Goal: Information Seeking & Learning: Check status

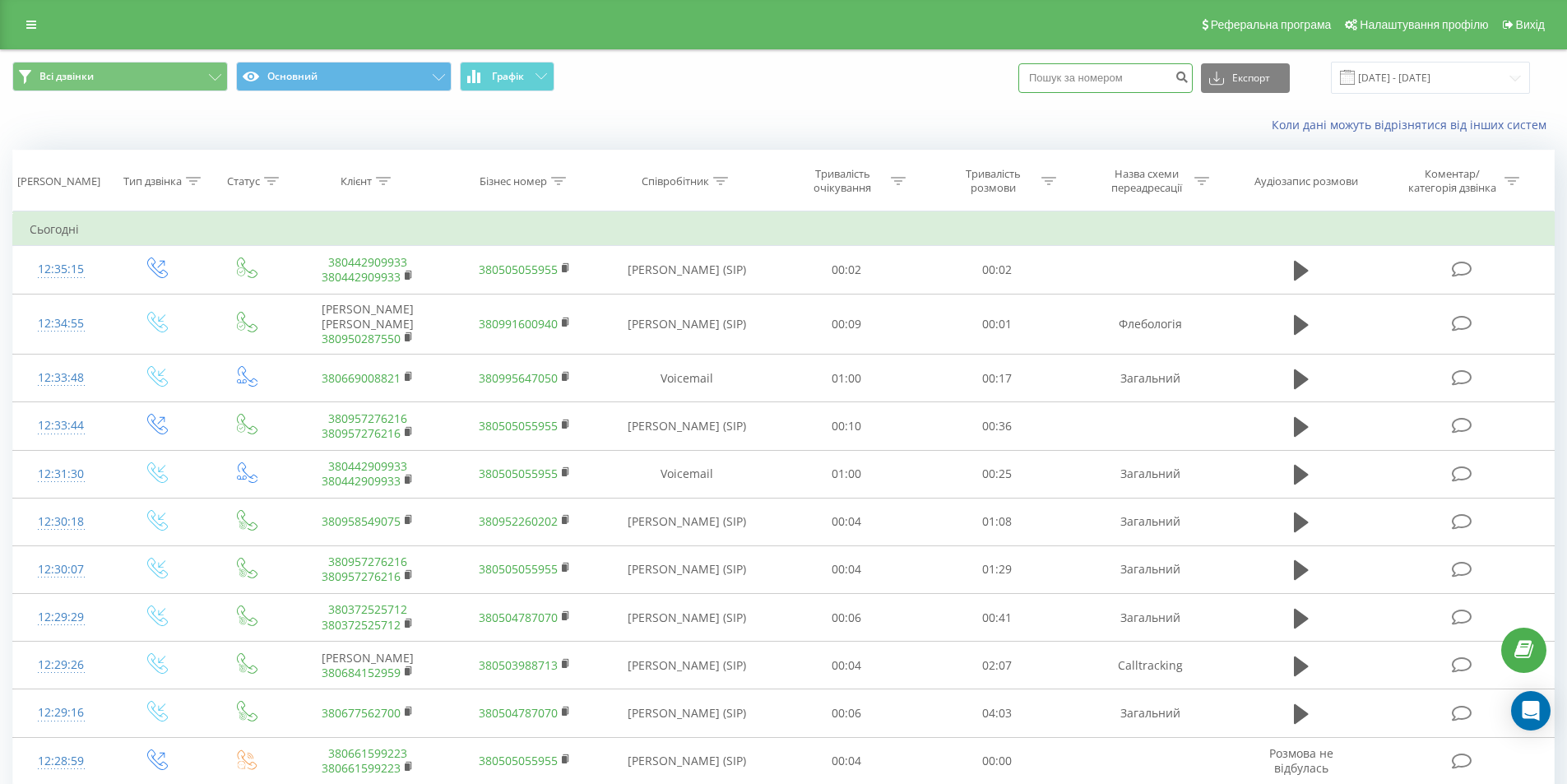
click at [1107, 81] on input at bounding box center [1106, 78] width 175 height 30
paste input "0978740238"
type input "0978740238"
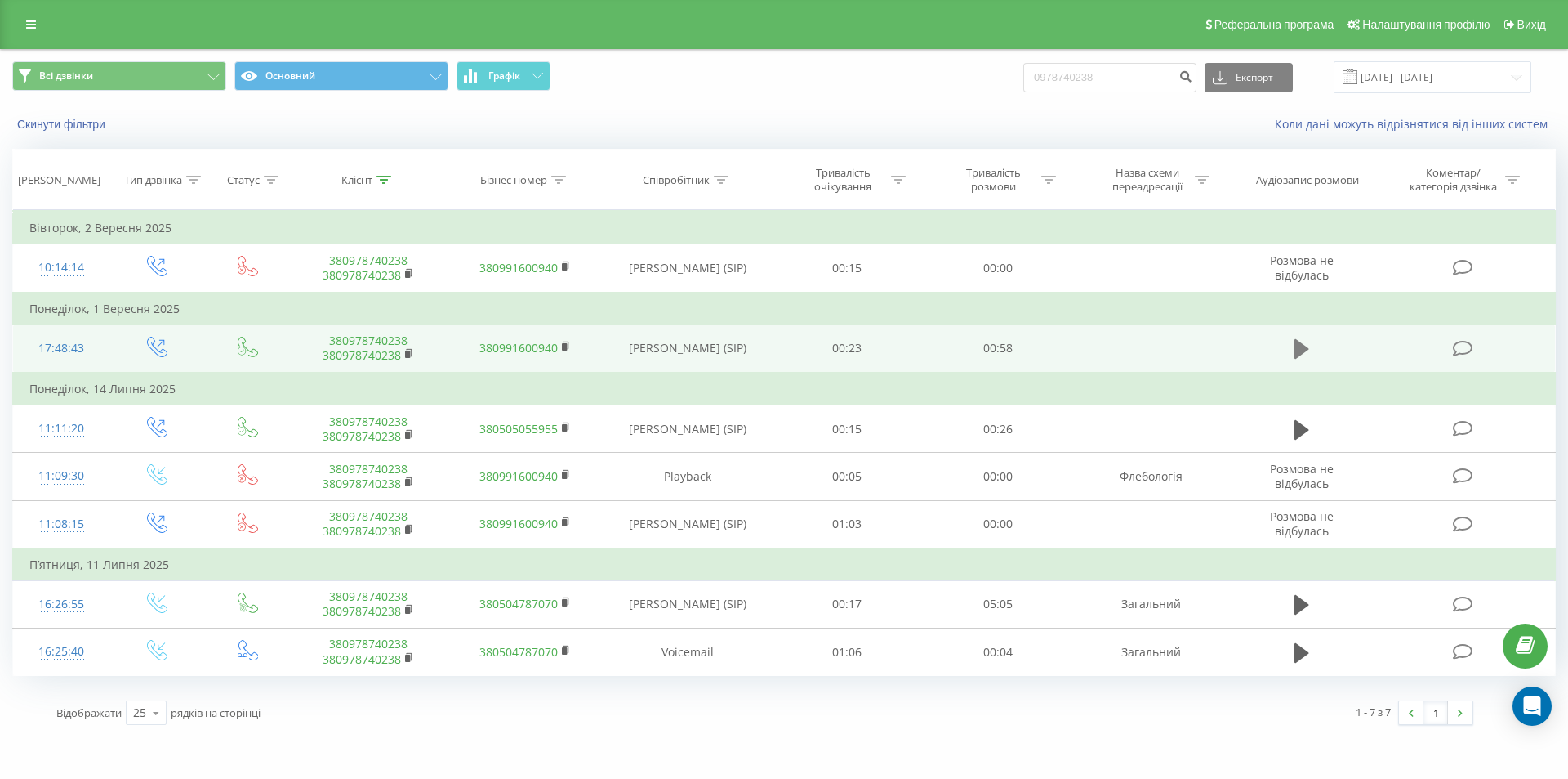
click at [1292, 343] on button at bounding box center [1301, 349] width 24 height 24
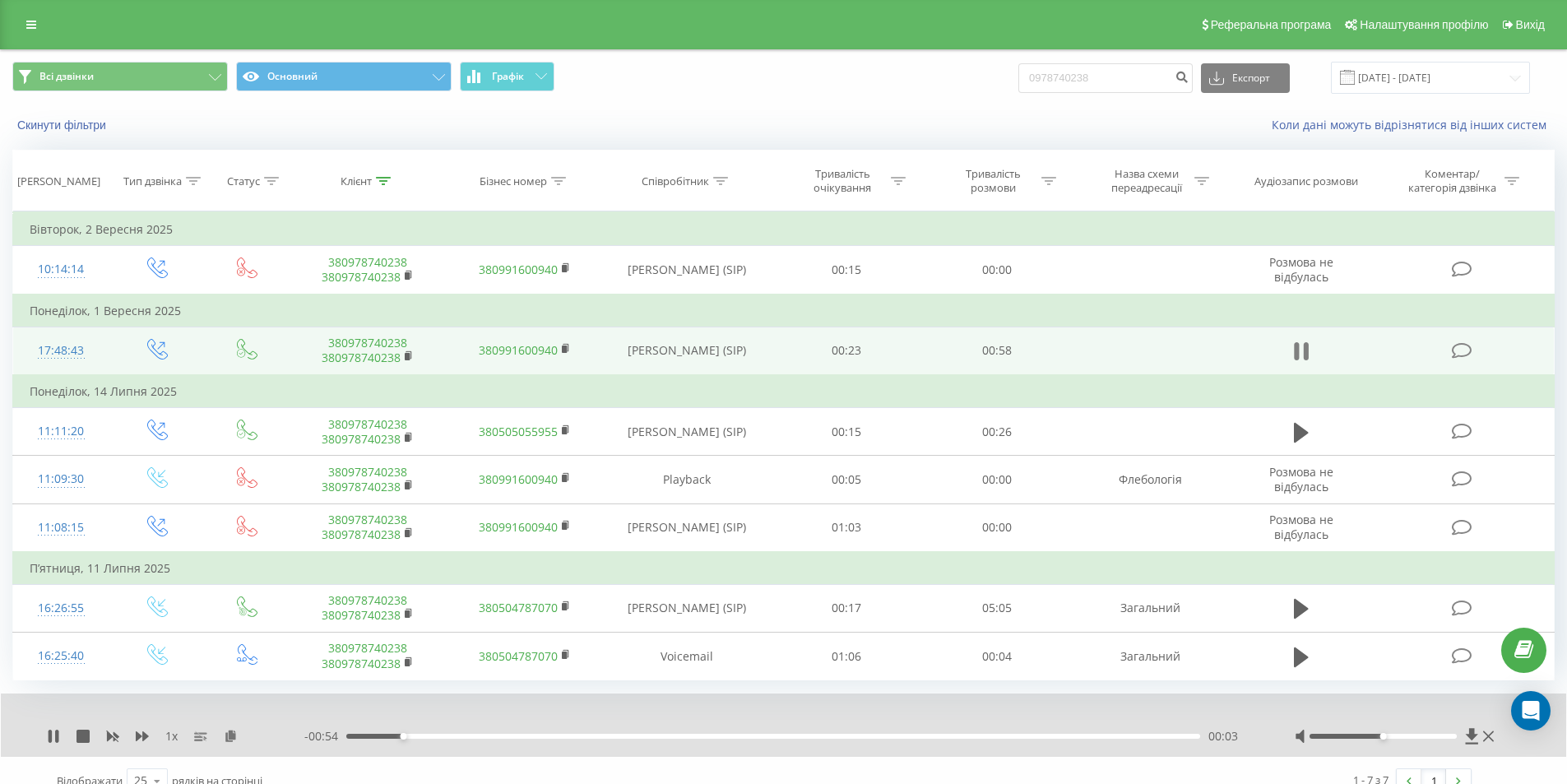
click at [1305, 350] on icon at bounding box center [1306, 351] width 5 height 18
click at [1300, 350] on icon at bounding box center [1301, 351] width 15 height 20
click at [1300, 350] on icon at bounding box center [1301, 351] width 15 height 23
click at [1299, 349] on icon at bounding box center [1301, 351] width 15 height 20
click at [777, 738] on div "00:24" at bounding box center [773, 736] width 854 height 5
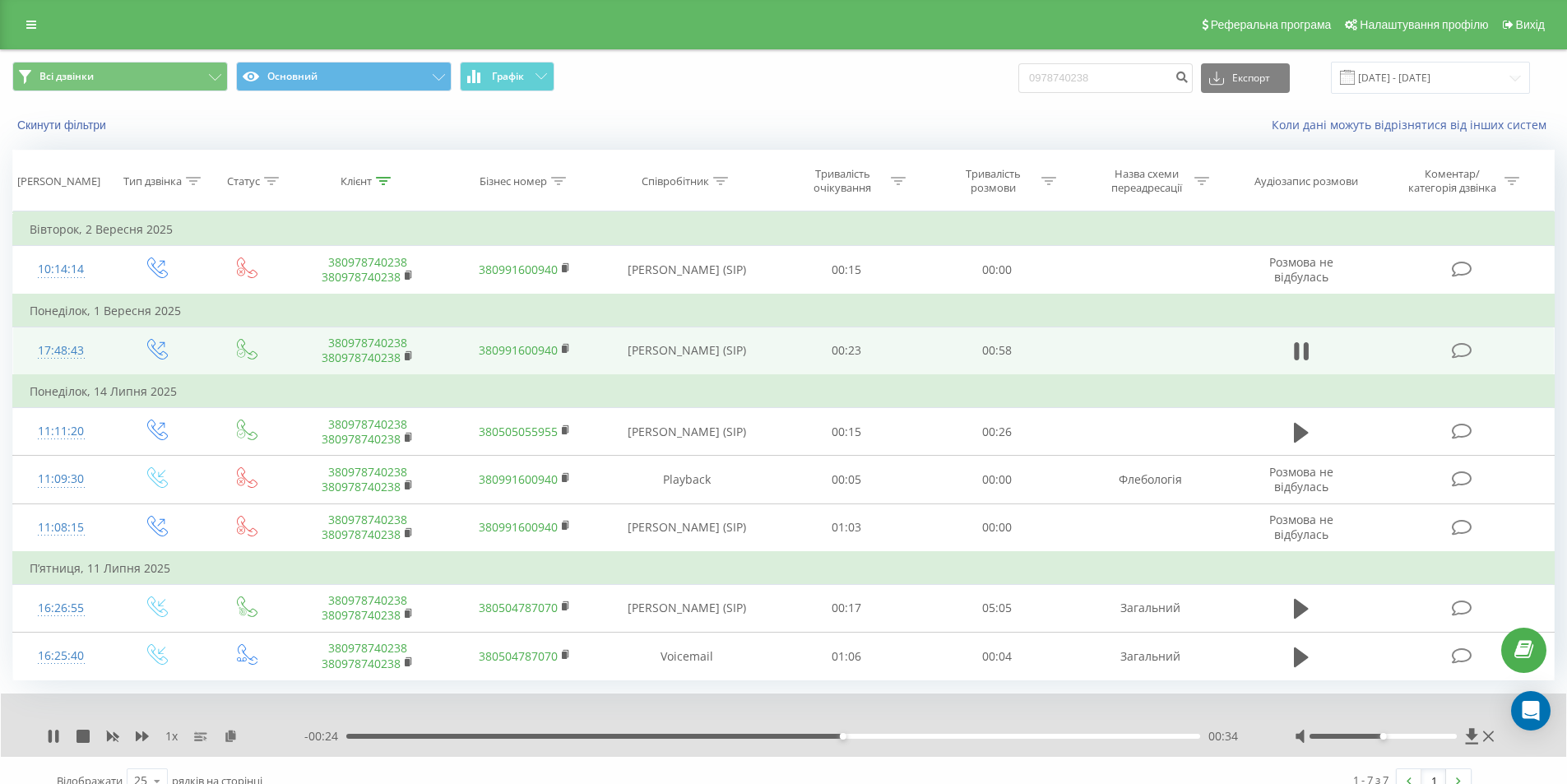
click at [879, 736] on div "00:34" at bounding box center [773, 736] width 854 height 5
click at [1491, 732] on icon at bounding box center [1489, 735] width 10 height 13
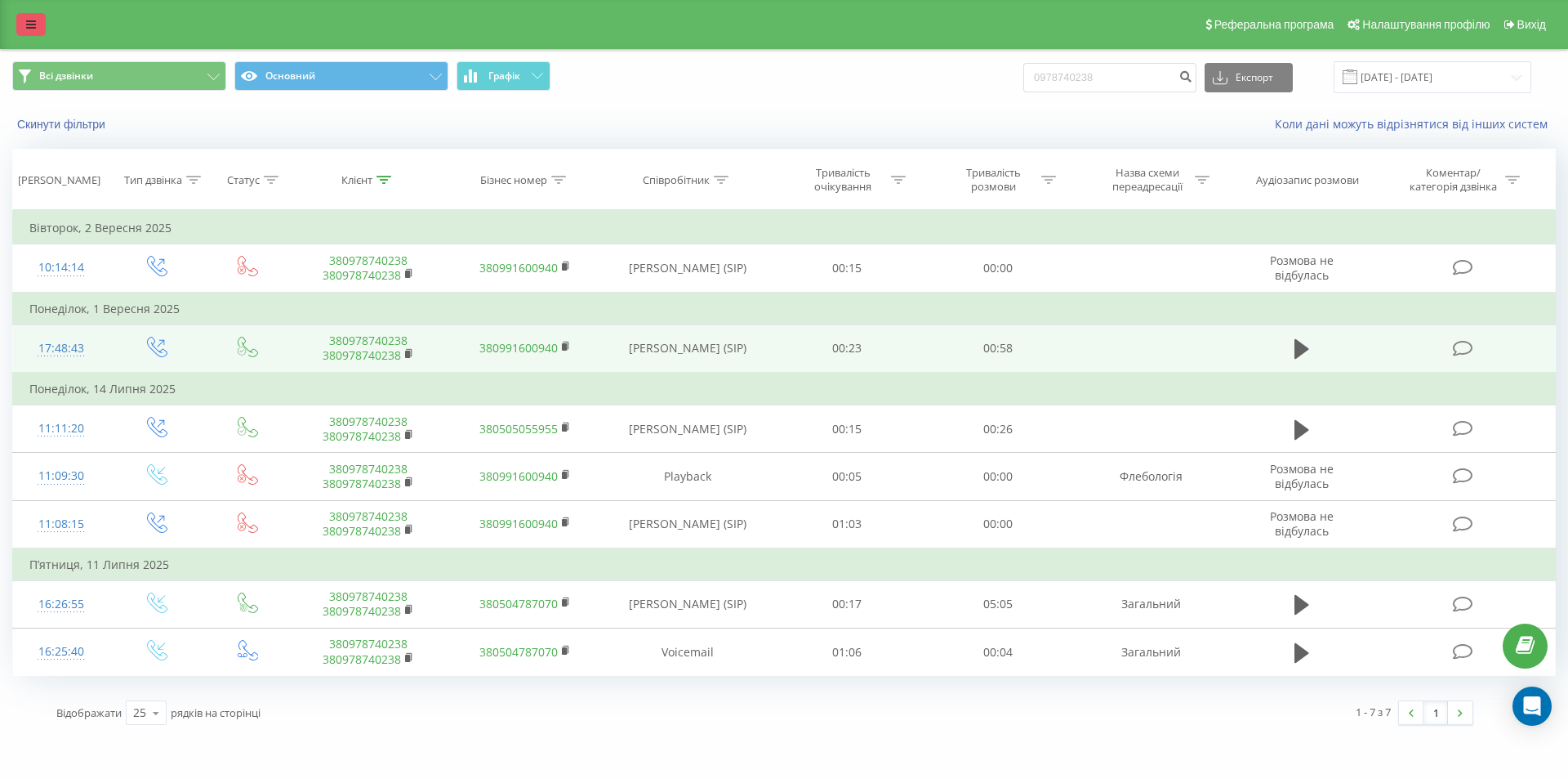
click at [34, 29] on icon at bounding box center [30, 24] width 9 height 11
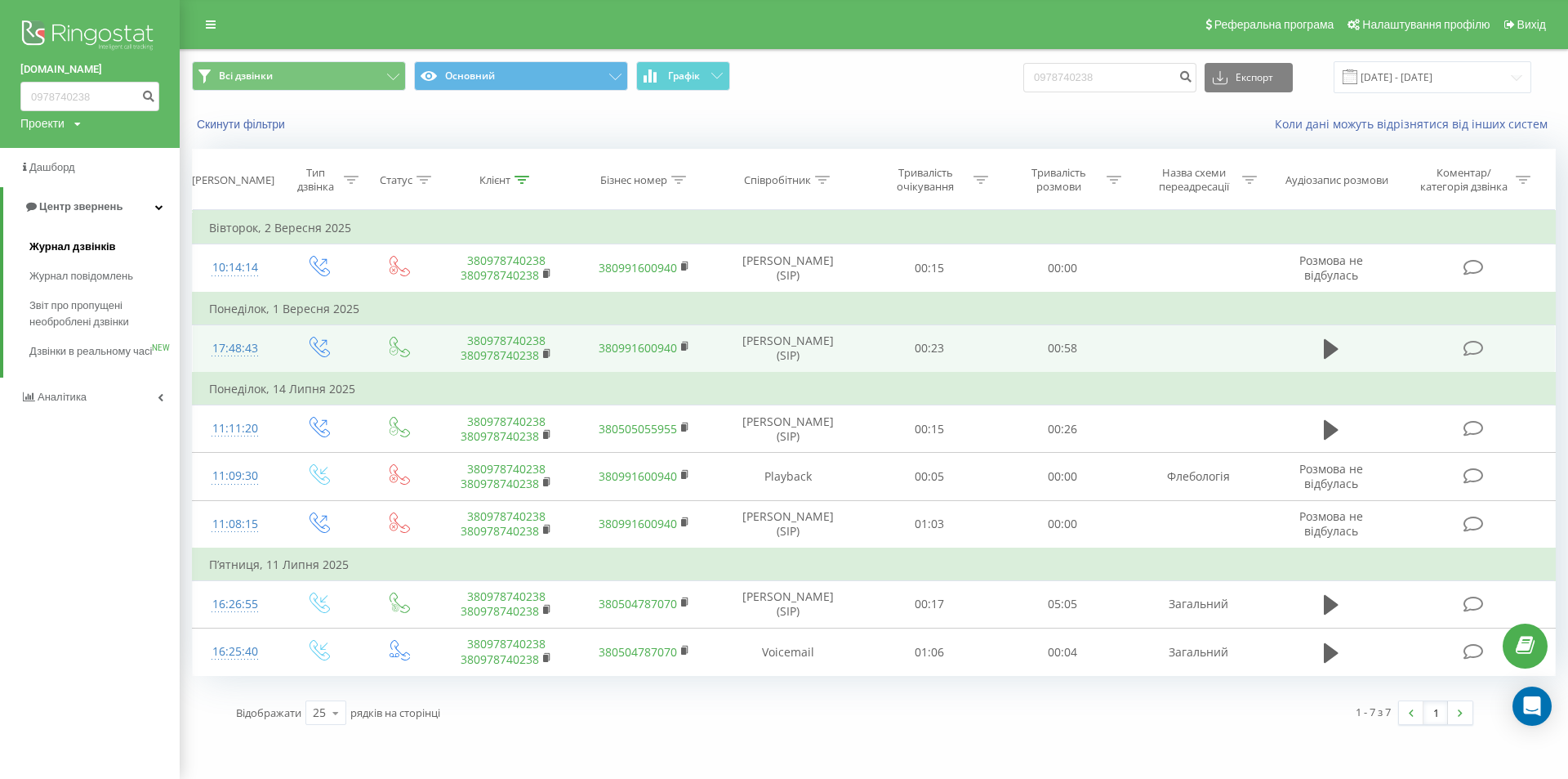
click at [72, 243] on span "Журнал дзвінків" at bounding box center [72, 247] width 86 height 16
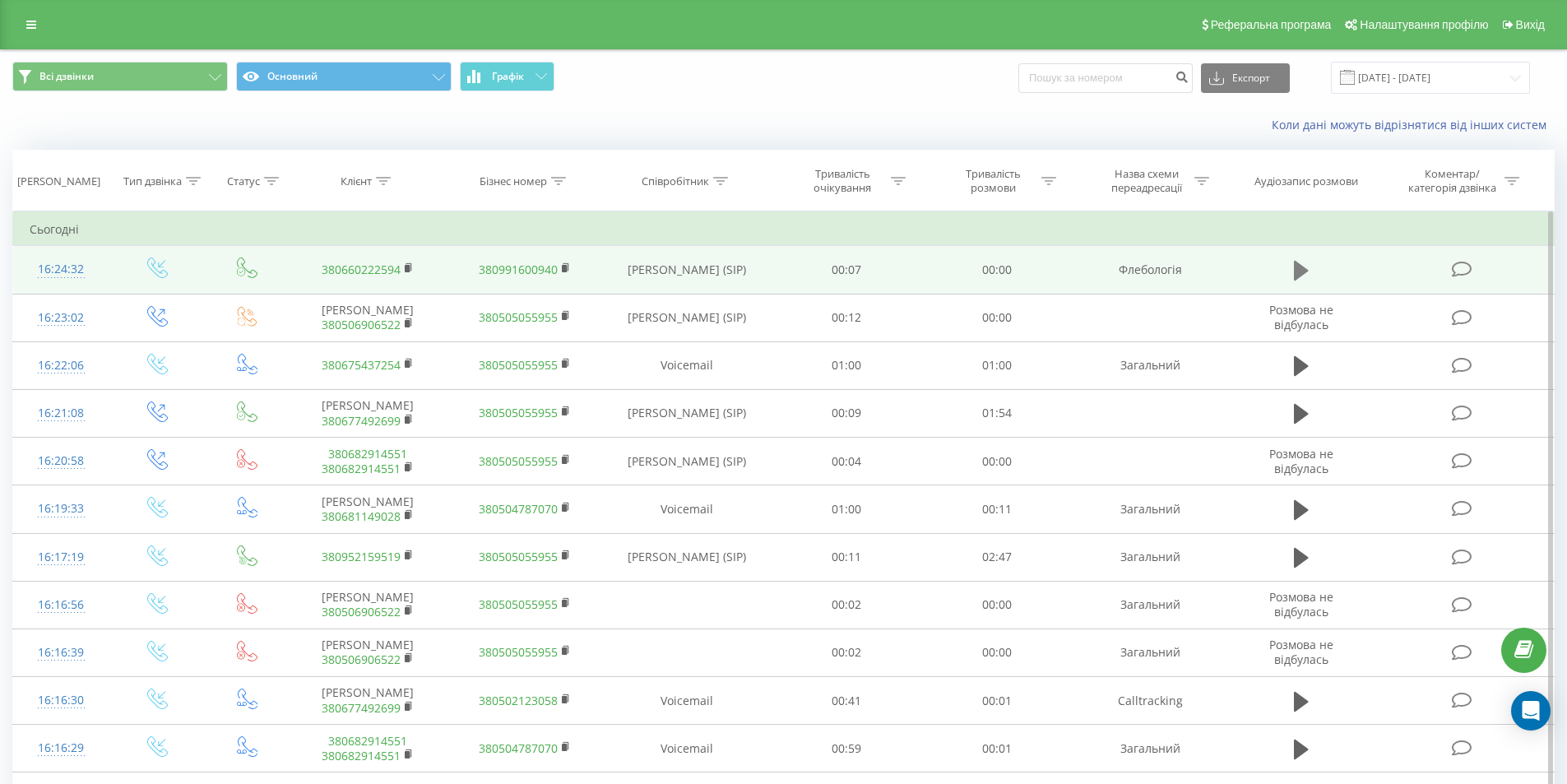
click at [1298, 267] on icon at bounding box center [1301, 270] width 15 height 20
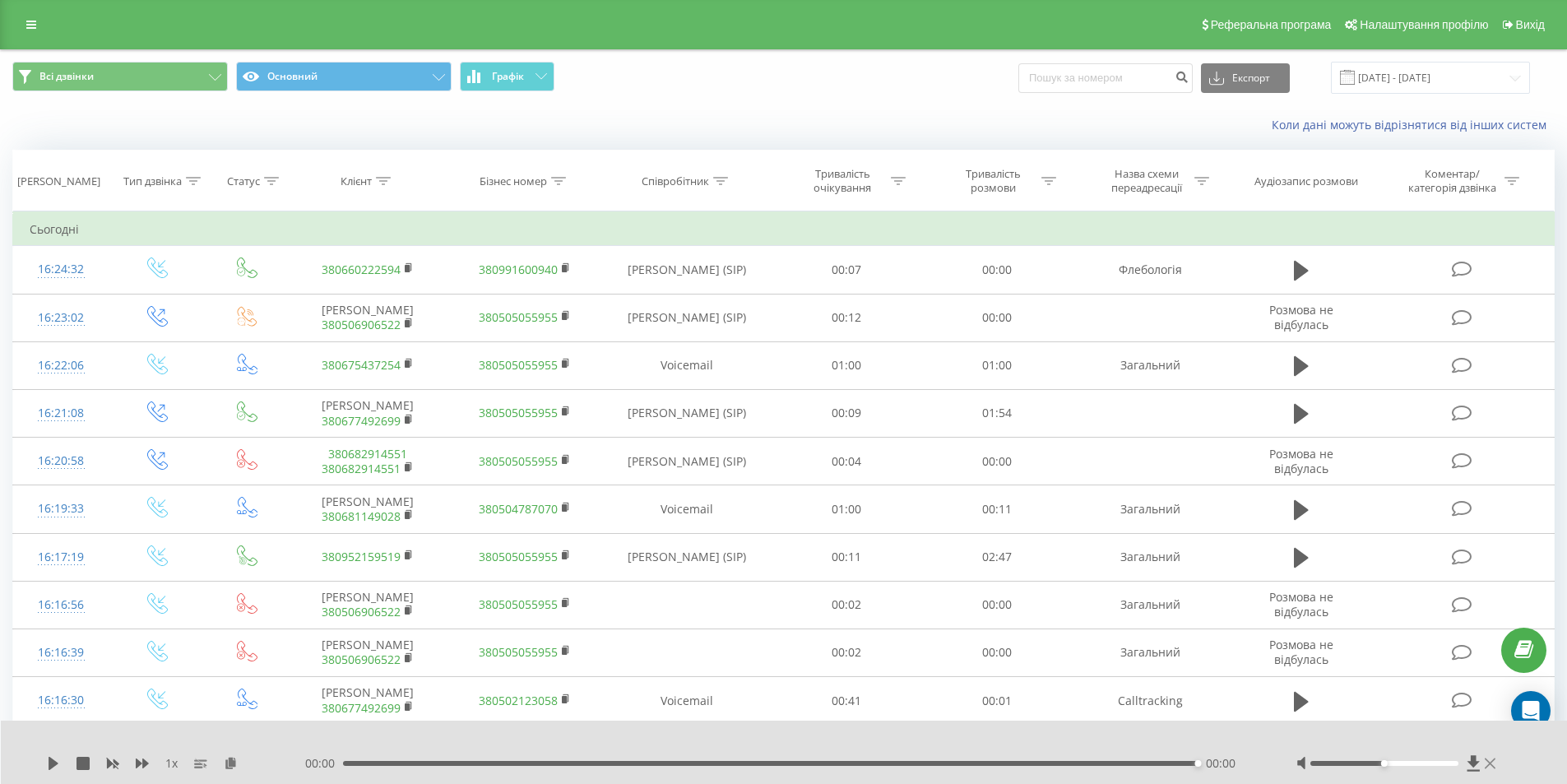
click at [1494, 764] on icon at bounding box center [1491, 762] width 10 height 13
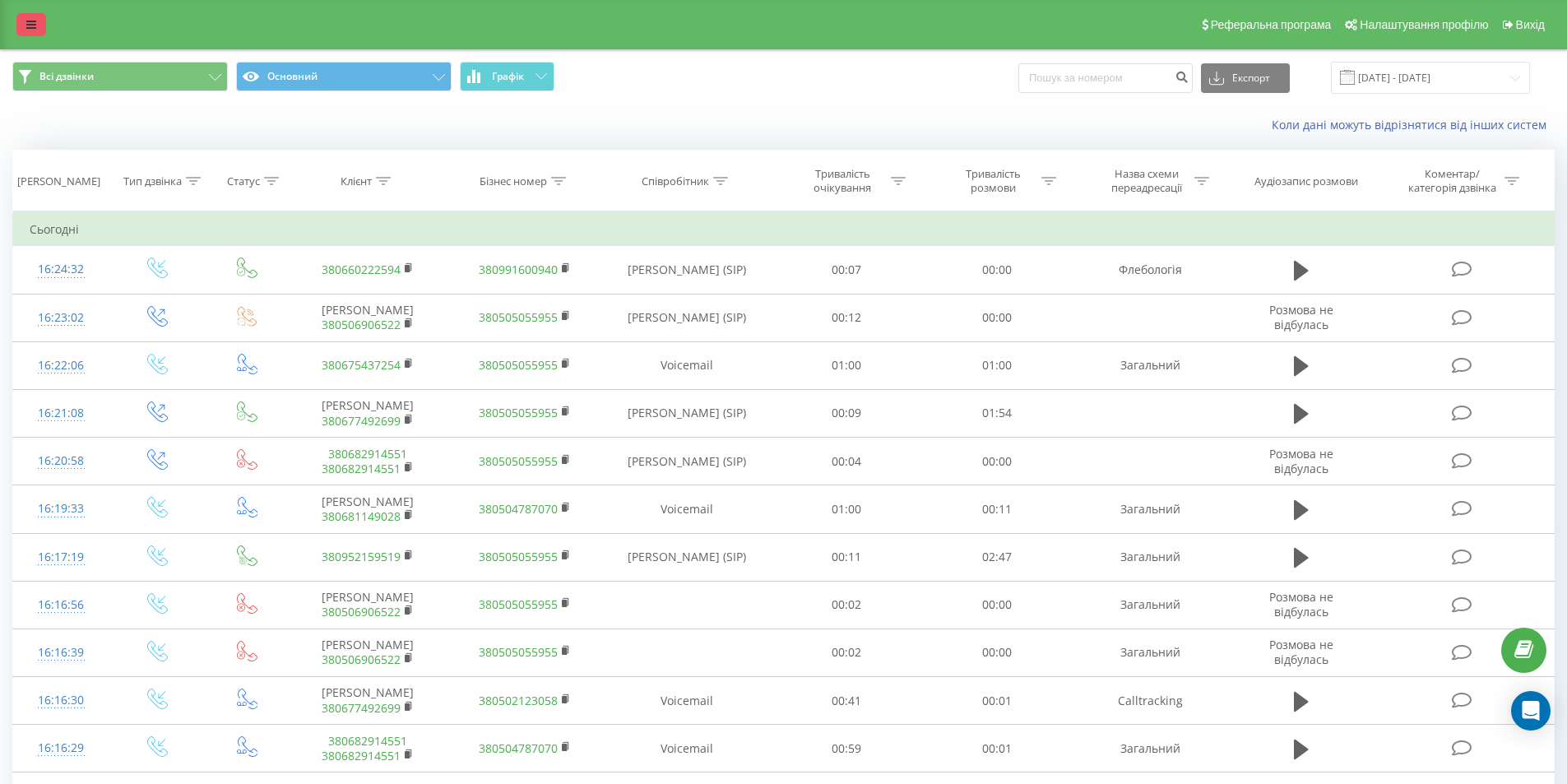
click at [36, 23] on icon at bounding box center [30, 24] width 10 height 11
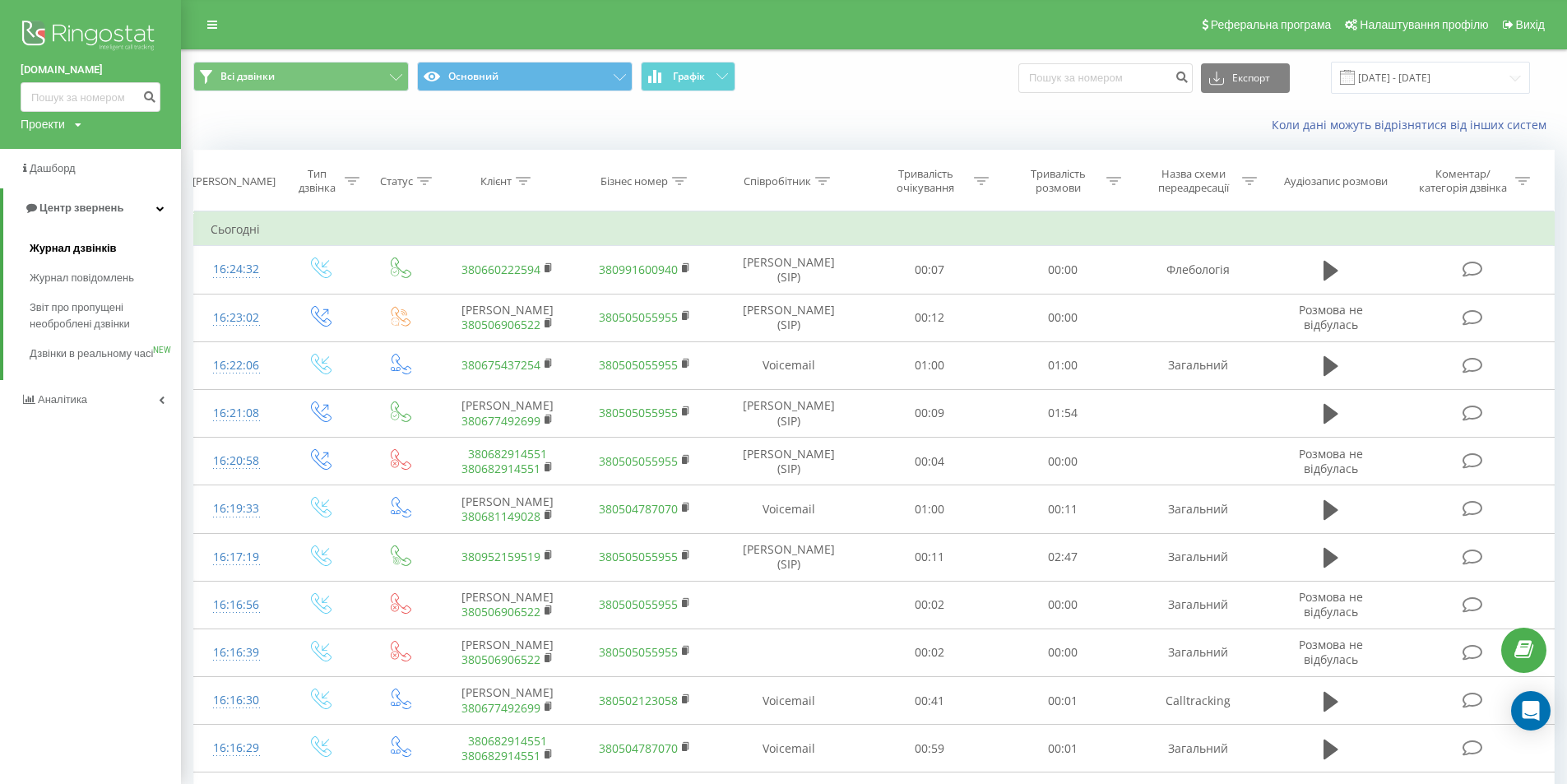
click at [70, 248] on span "Журнал дзвінків" at bounding box center [73, 248] width 87 height 16
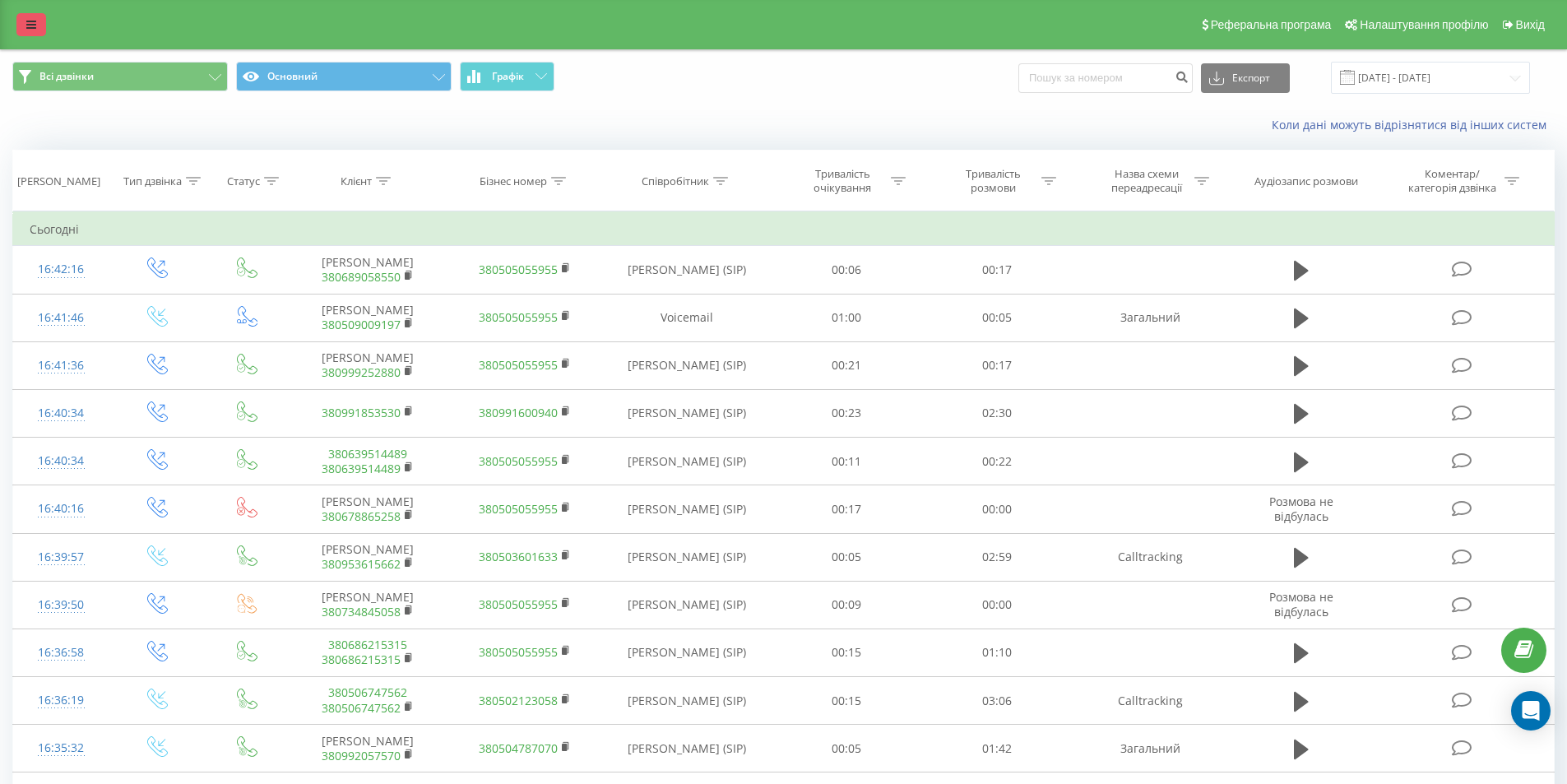
click at [30, 23] on icon at bounding box center [30, 24] width 10 height 11
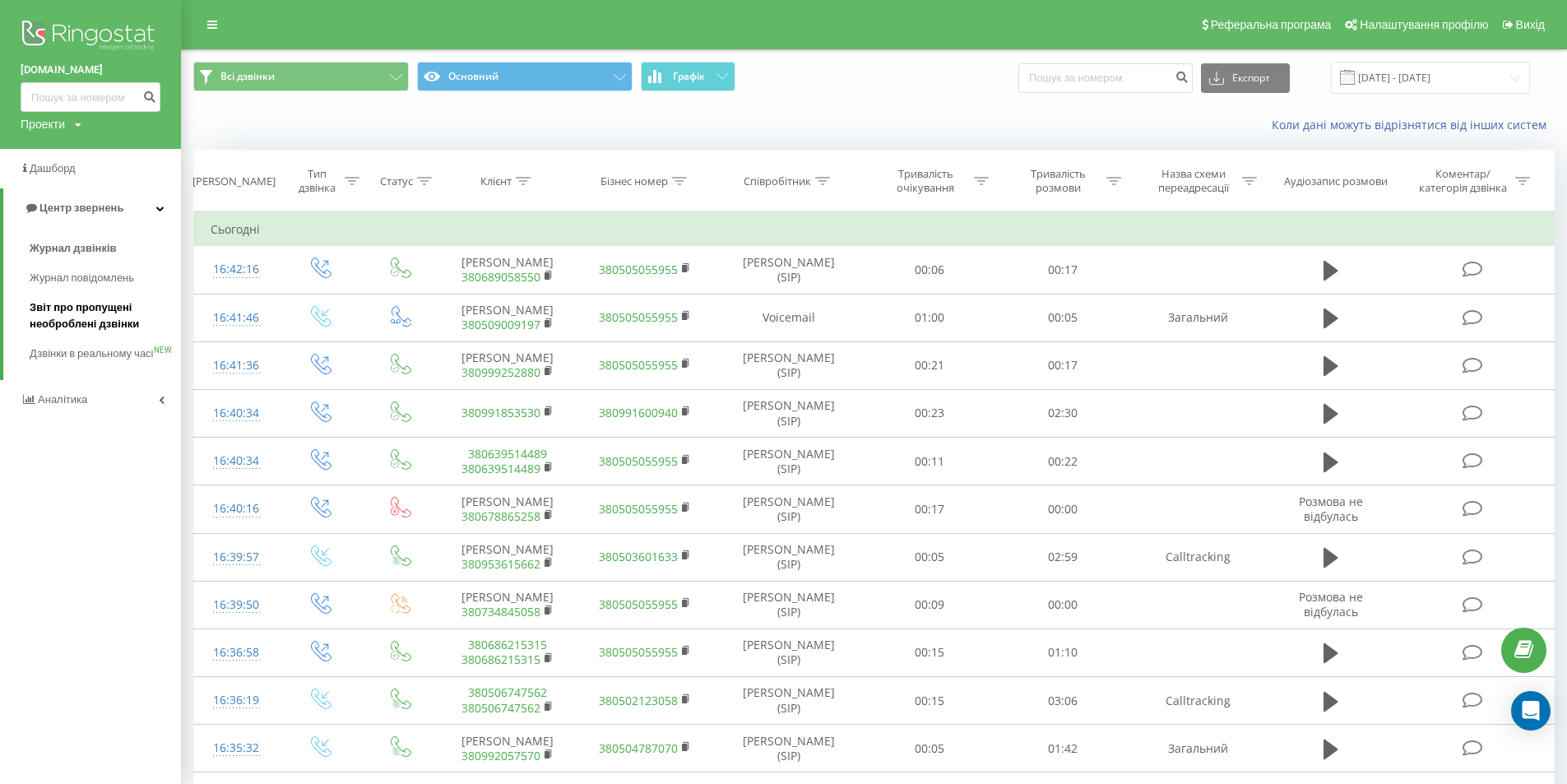
click at [69, 308] on span "Звіт про пропущені необроблені дзвінки" at bounding box center [101, 316] width 143 height 33
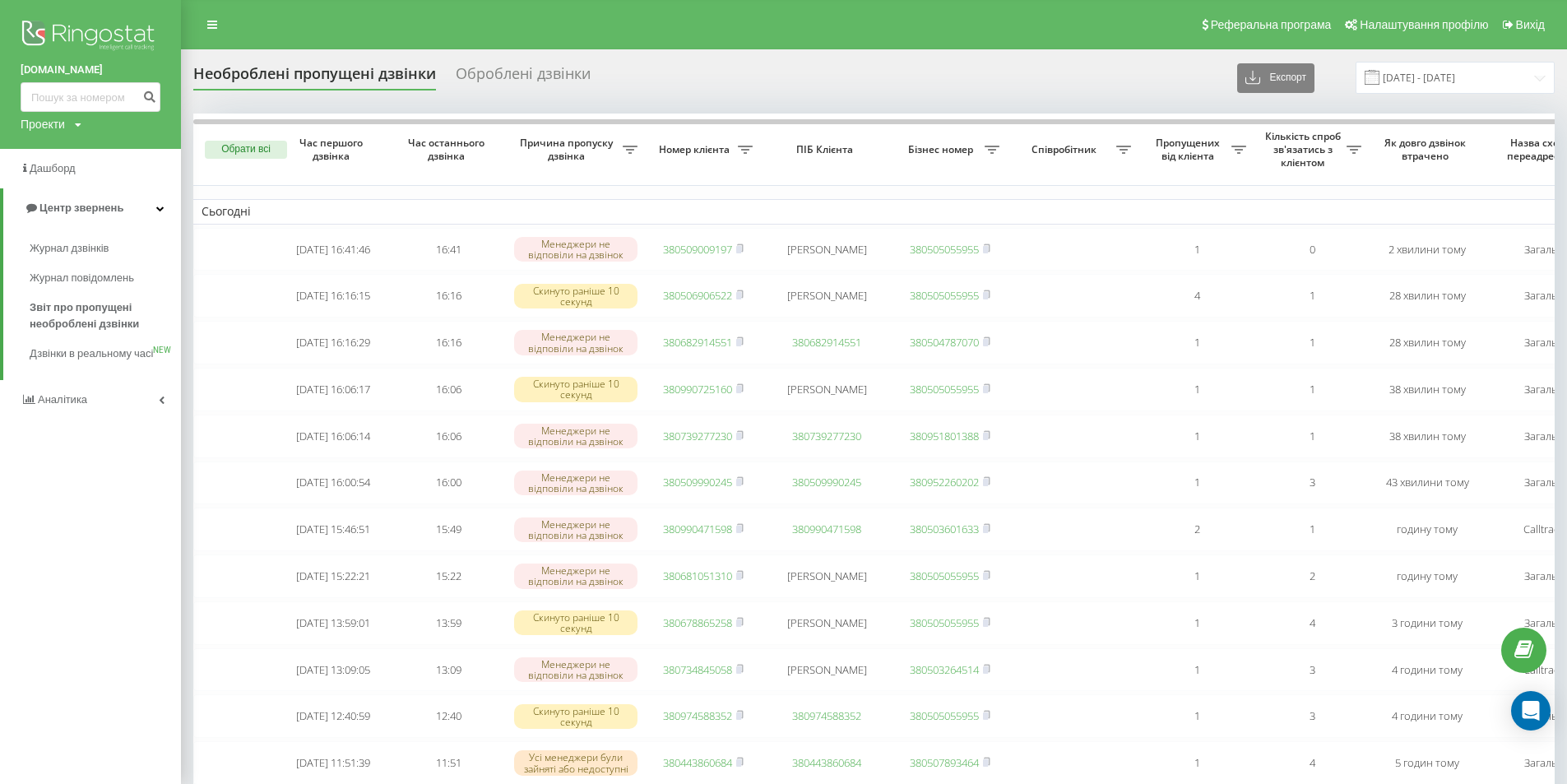
click at [423, 28] on div "Реферальна програма Налаштування профілю Вихід" at bounding box center [784, 24] width 1567 height 49
click at [89, 249] on span "Журнал дзвінків" at bounding box center [73, 248] width 87 height 16
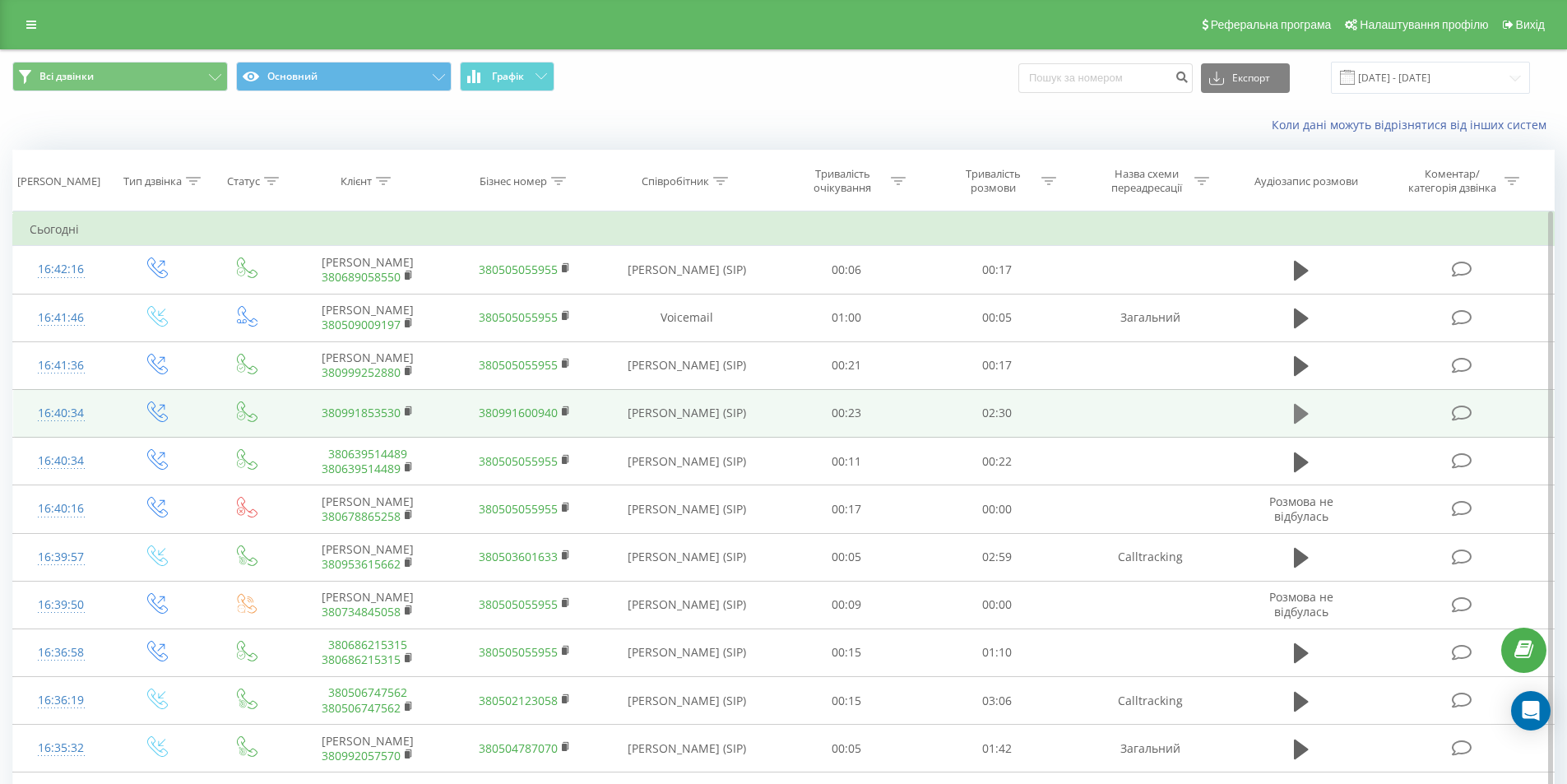
click at [1295, 411] on icon at bounding box center [1301, 413] width 15 height 20
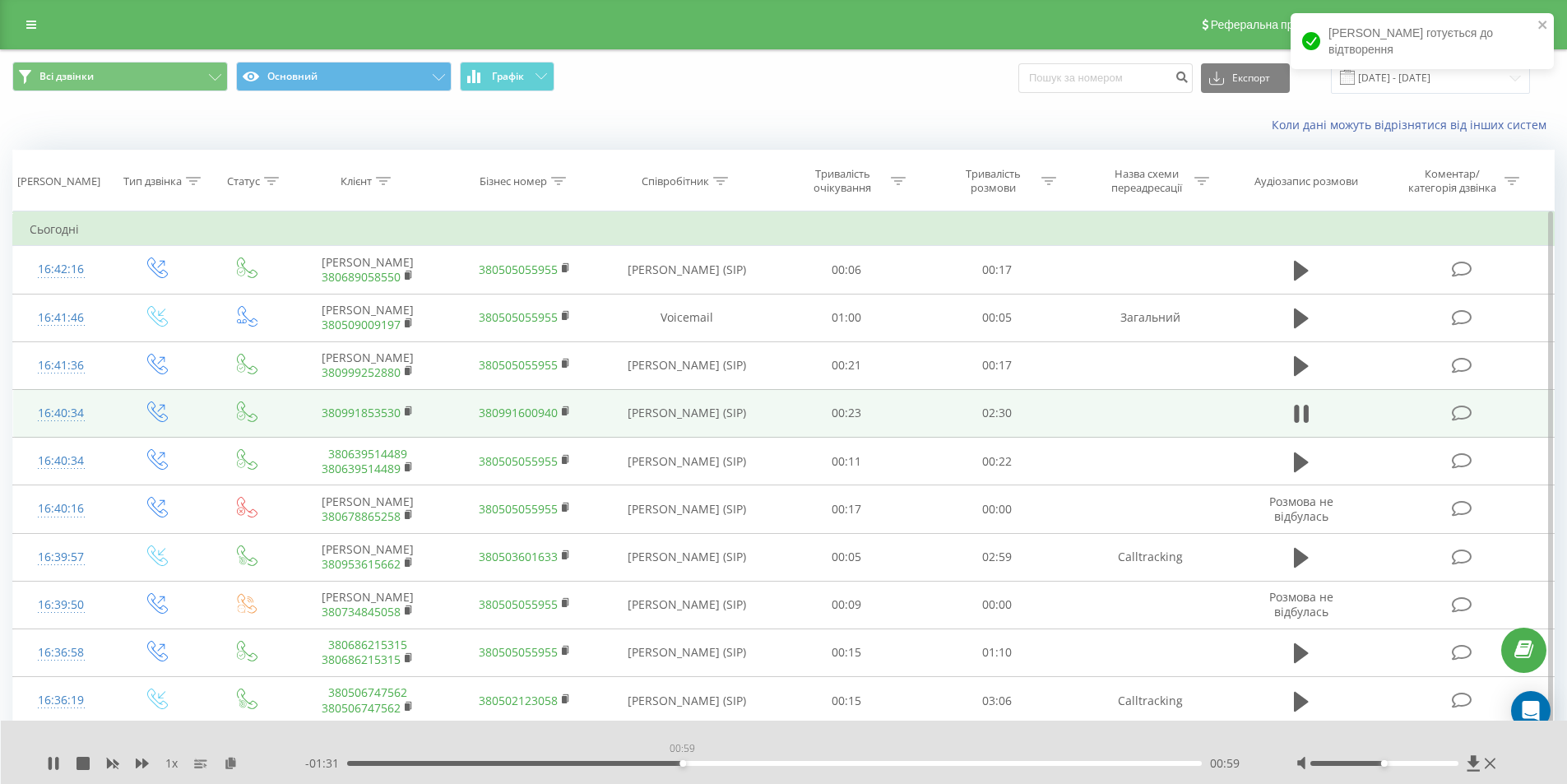
click at [682, 761] on div "00:59" at bounding box center [775, 763] width 856 height 5
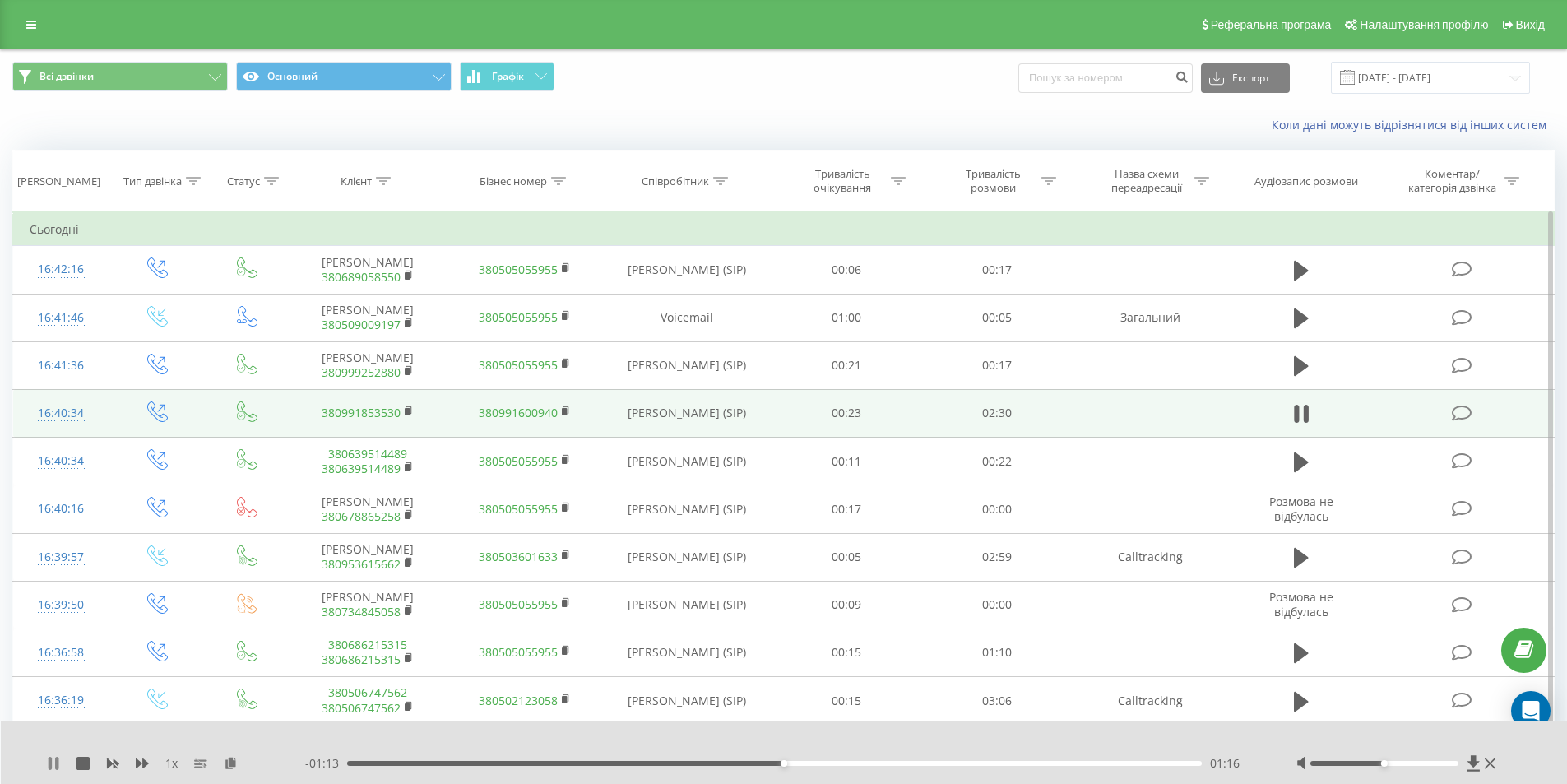
drag, startPoint x: 50, startPoint y: 762, endPoint x: 69, endPoint y: 761, distance: 19.0
click at [51, 762] on icon at bounding box center [50, 762] width 3 height 13
click at [1490, 762] on icon at bounding box center [1491, 763] width 10 height 10
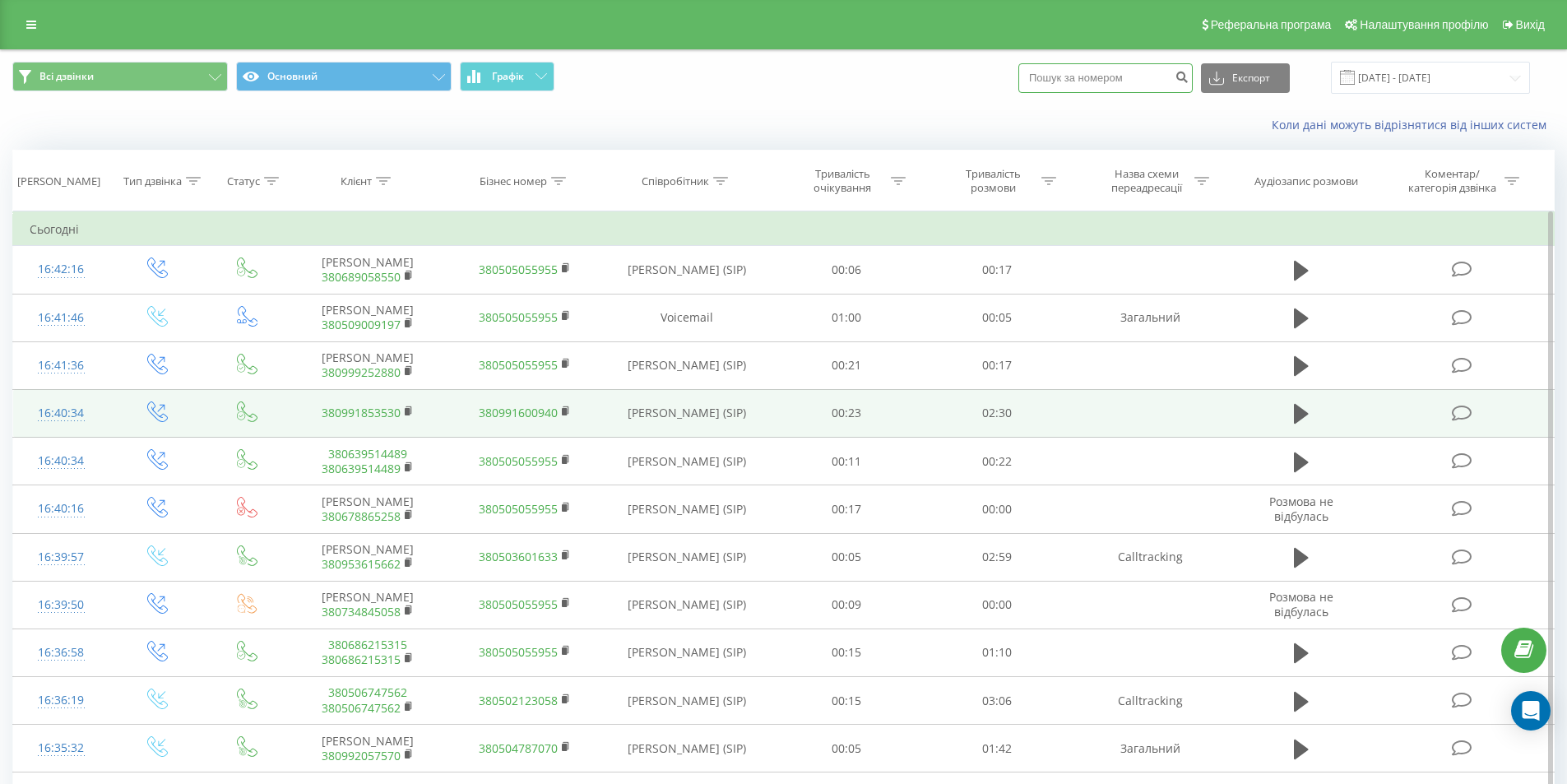
click at [1118, 73] on input at bounding box center [1106, 78] width 175 height 30
paste input "0990321394"
type input "0990321394"
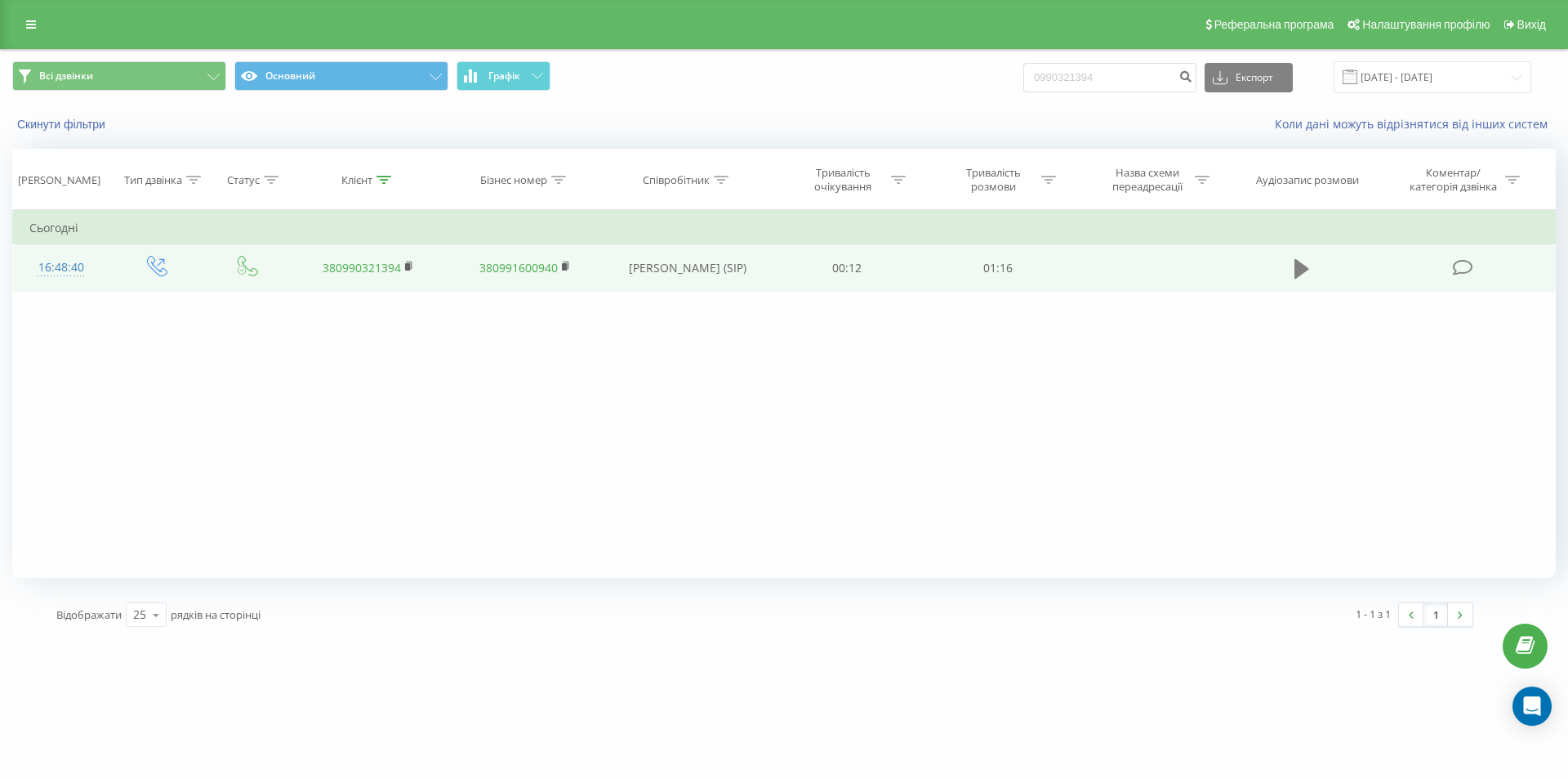
click at [1298, 274] on icon at bounding box center [1301, 268] width 15 height 20
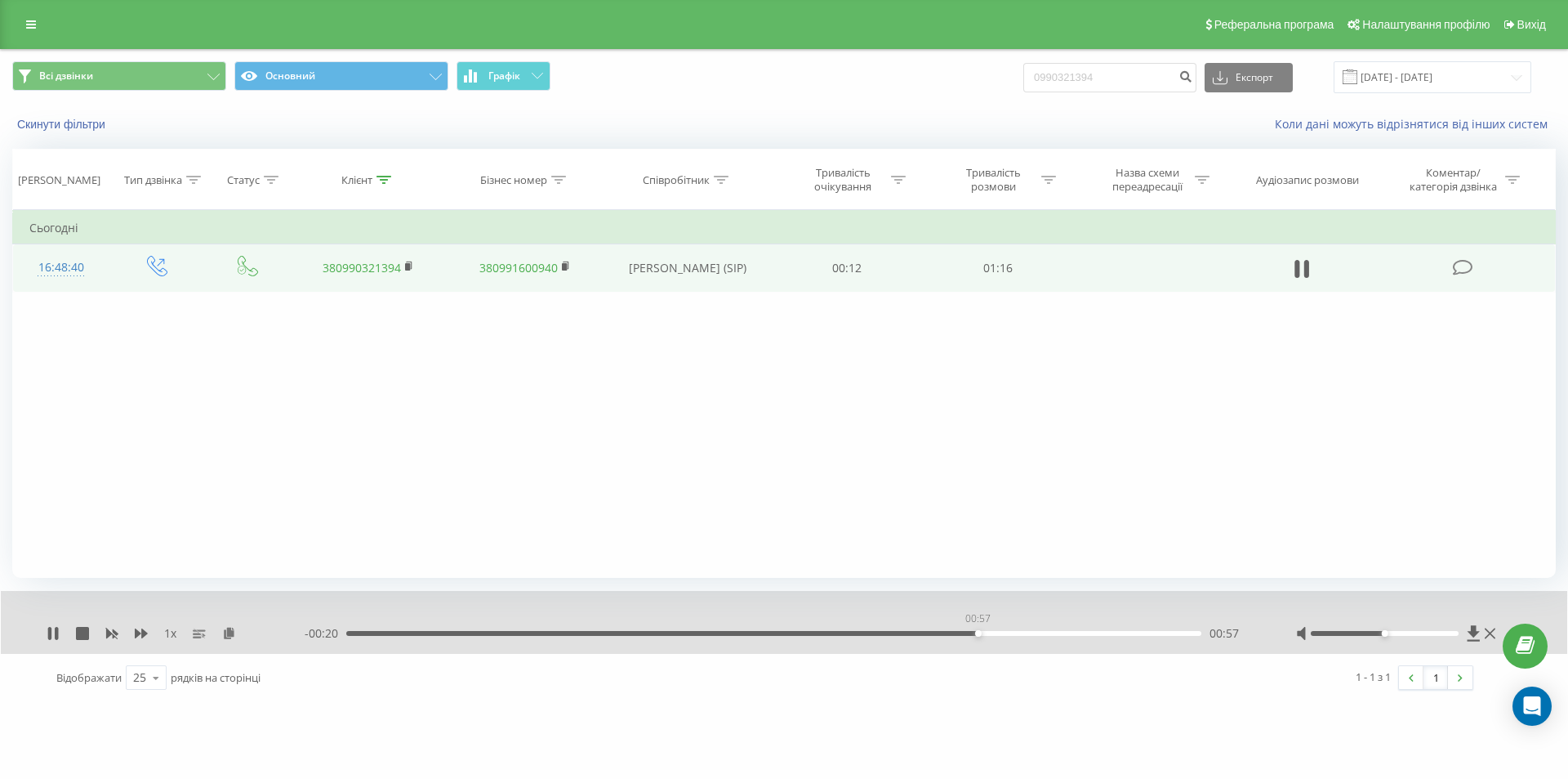
click at [978, 635] on div "00:57" at bounding box center [775, 633] width 856 height 5
click at [1032, 633] on div "01:02" at bounding box center [775, 633] width 856 height 5
